Goal: Task Accomplishment & Management: Use online tool/utility

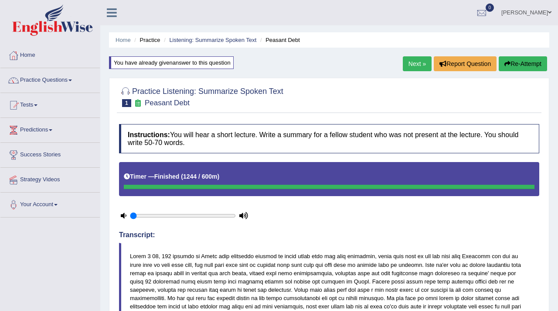
click at [520, 66] on button "Re-Attempt" at bounding box center [523, 63] width 48 height 15
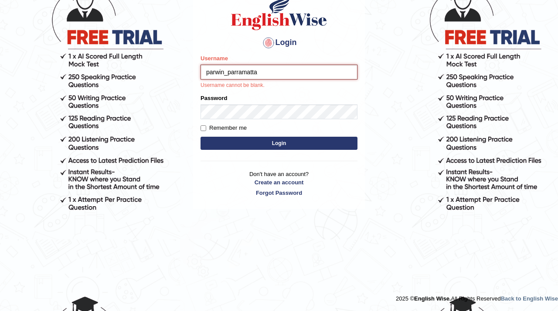
type input "parwin_parramatta"
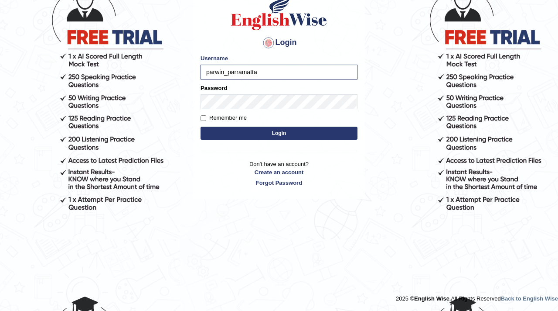
click at [269, 136] on button "Login" at bounding box center [279, 133] width 157 height 13
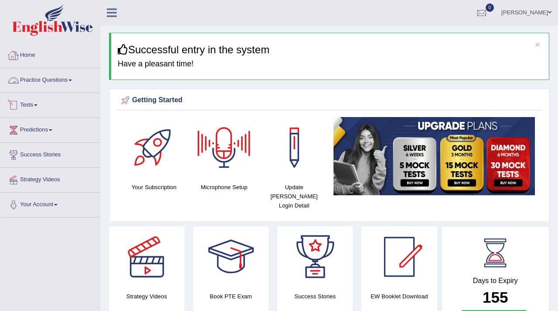
click at [66, 85] on link "Practice Questions" at bounding box center [49, 79] width 99 height 22
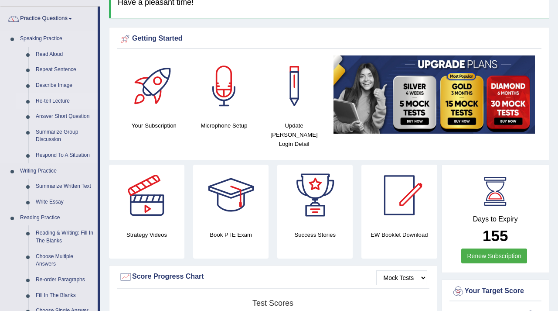
scroll to position [56, 0]
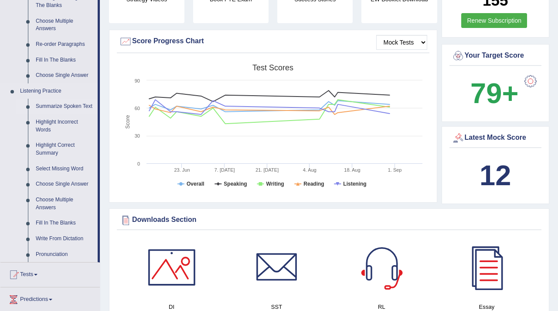
click at [69, 109] on link "Summarize Spoken Text" at bounding box center [65, 107] width 66 height 16
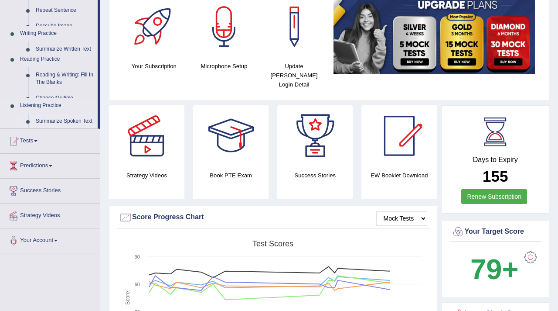
scroll to position [125, 0]
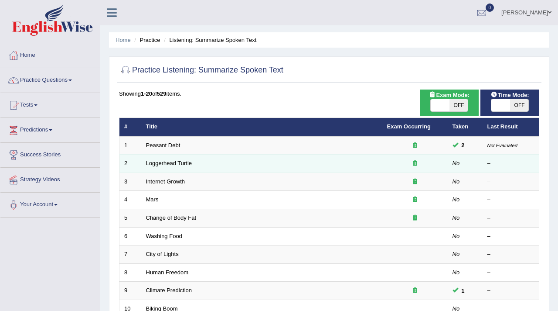
click at [178, 167] on td "Loggerhead Turtle" at bounding box center [261, 163] width 241 height 18
click at [179, 164] on link "Loggerhead Turtle" at bounding box center [169, 163] width 46 height 7
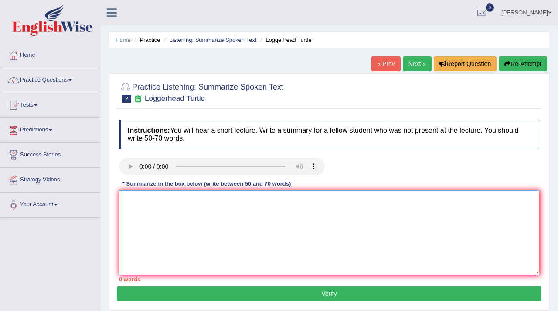
click at [132, 207] on textarea at bounding box center [329, 232] width 421 height 85
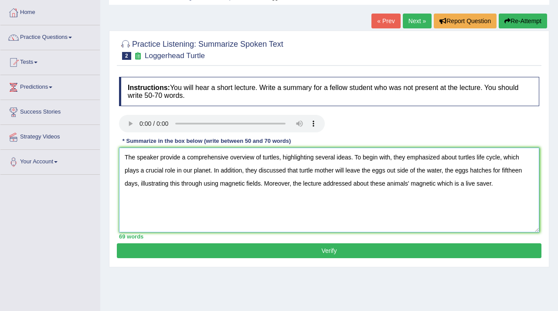
scroll to position [58, 0]
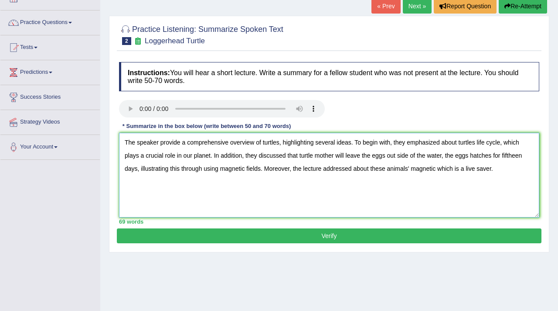
type textarea "The speaker provide a comprehensive overview of turtles, highlighting several i…"
click at [398, 238] on button "Verify" at bounding box center [329, 235] width 425 height 15
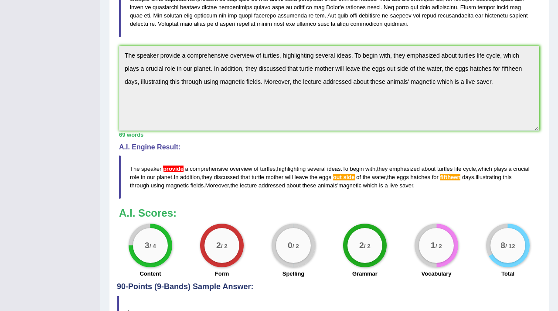
scroll to position [0, 0]
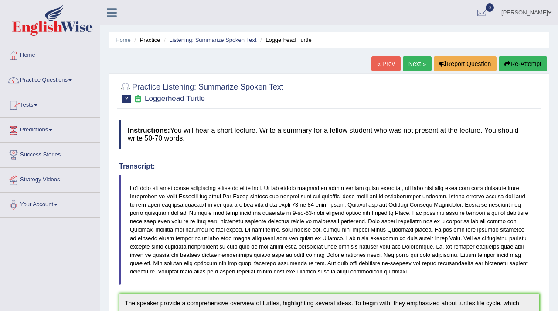
click at [58, 79] on link "Practice Questions" at bounding box center [49, 79] width 99 height 22
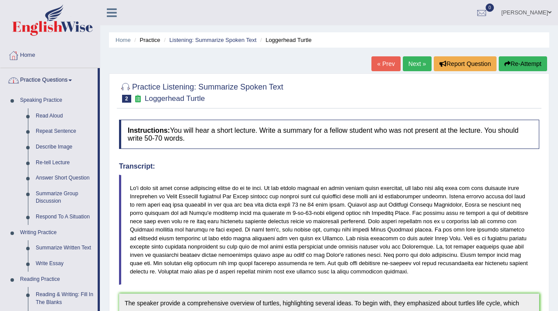
click at [58, 79] on link "Practice Questions" at bounding box center [48, 79] width 97 height 22
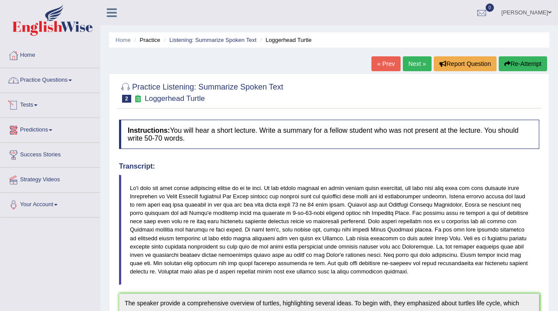
click at [36, 106] on link "Tests" at bounding box center [49, 104] width 99 height 22
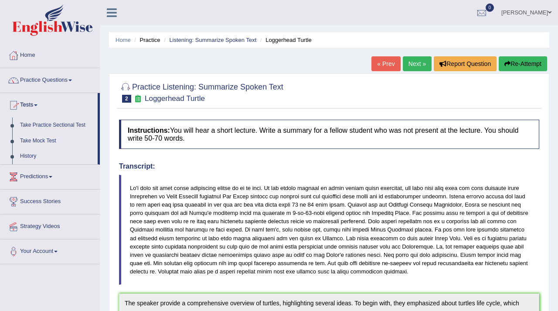
click at [48, 142] on link "Take Mock Test" at bounding box center [57, 141] width 82 height 16
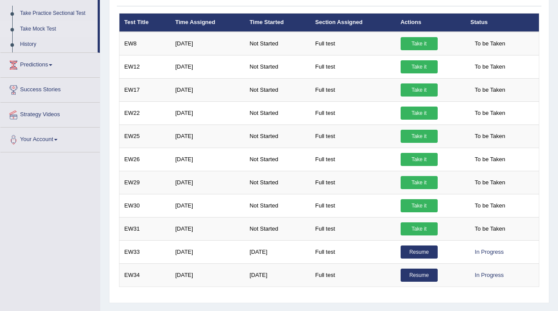
scroll to position [147, 0]
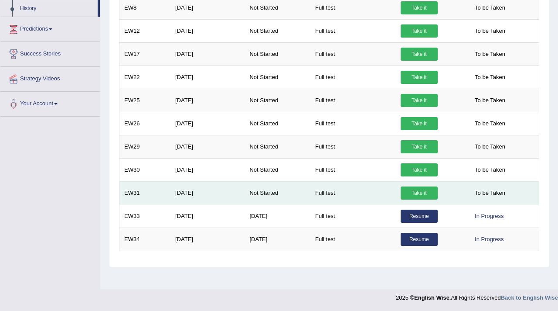
click at [187, 195] on td "Feb 17, 2025" at bounding box center [208, 192] width 74 height 23
click at [422, 192] on link "Take it" at bounding box center [419, 192] width 37 height 13
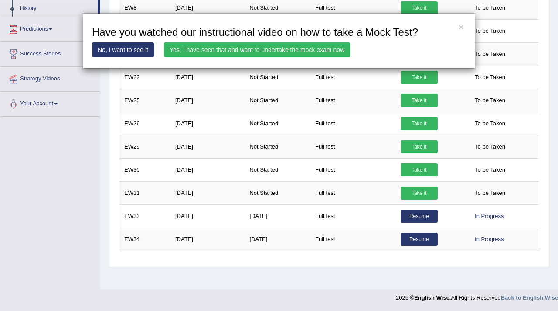
click at [286, 55] on link "Yes, I have seen that and want to undertake the mock exam now" at bounding box center [257, 49] width 186 height 15
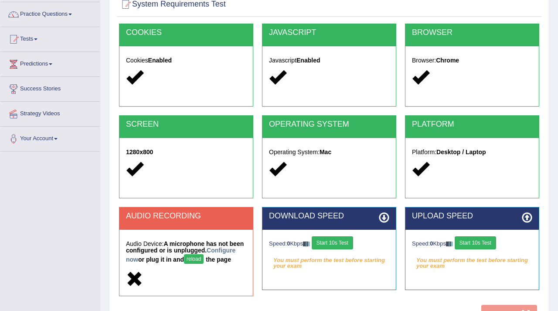
scroll to position [69, 0]
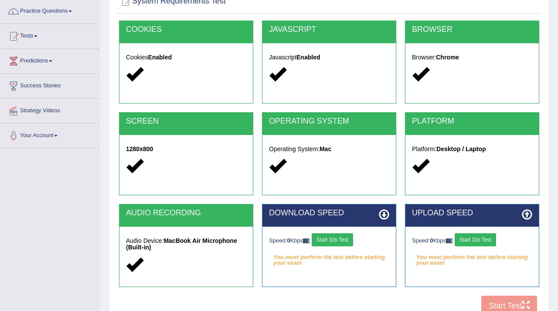
click at [332, 236] on button "Start 10s Test" at bounding box center [332, 239] width 41 height 13
click at [492, 242] on button "Start 10s Test" at bounding box center [475, 239] width 41 height 13
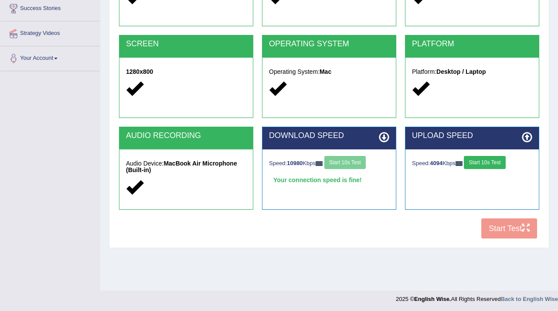
scroll to position [147, 0]
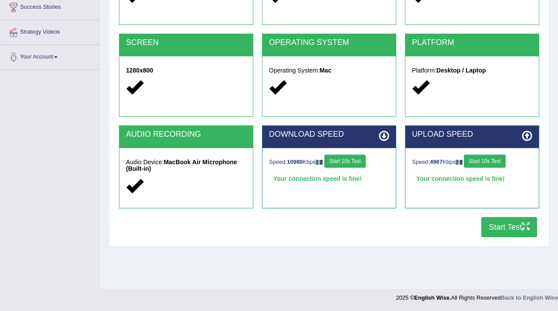
click at [504, 225] on button "Start Test" at bounding box center [510, 227] width 56 height 20
